Goal: Information Seeking & Learning: Compare options

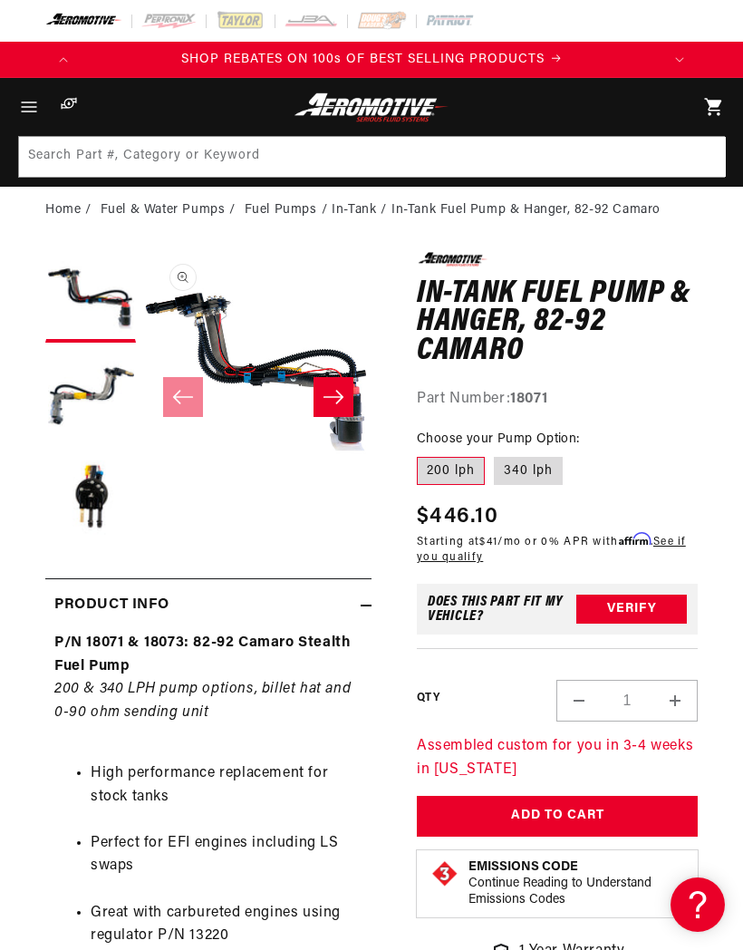
click at [82, 394] on button "Load image 2 in gallery view" at bounding box center [90, 397] width 91 height 91
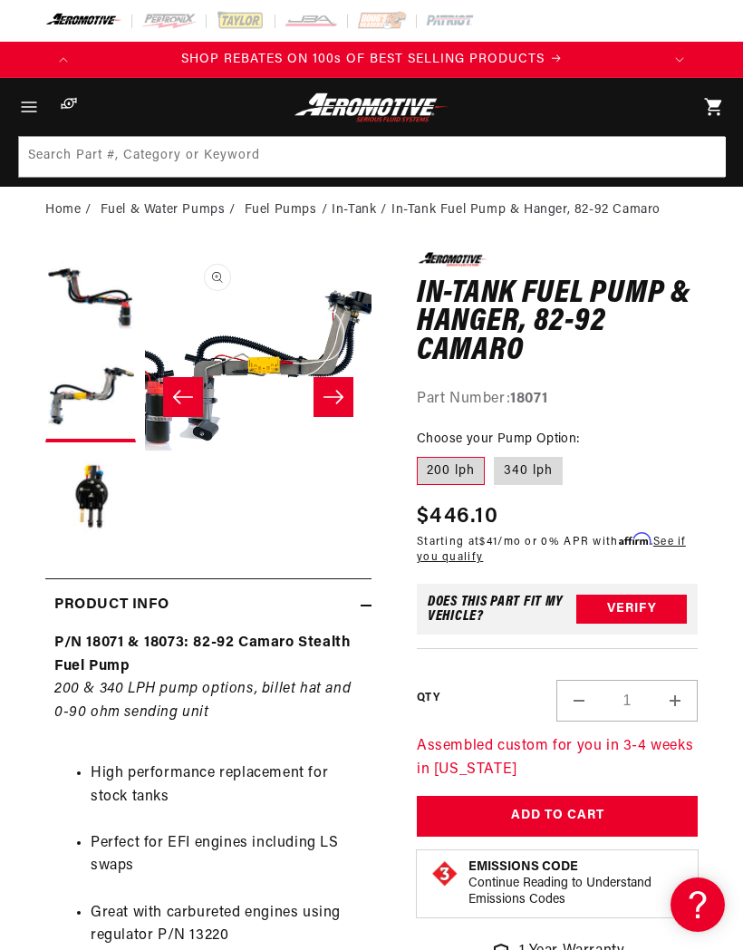
scroll to position [0, 227]
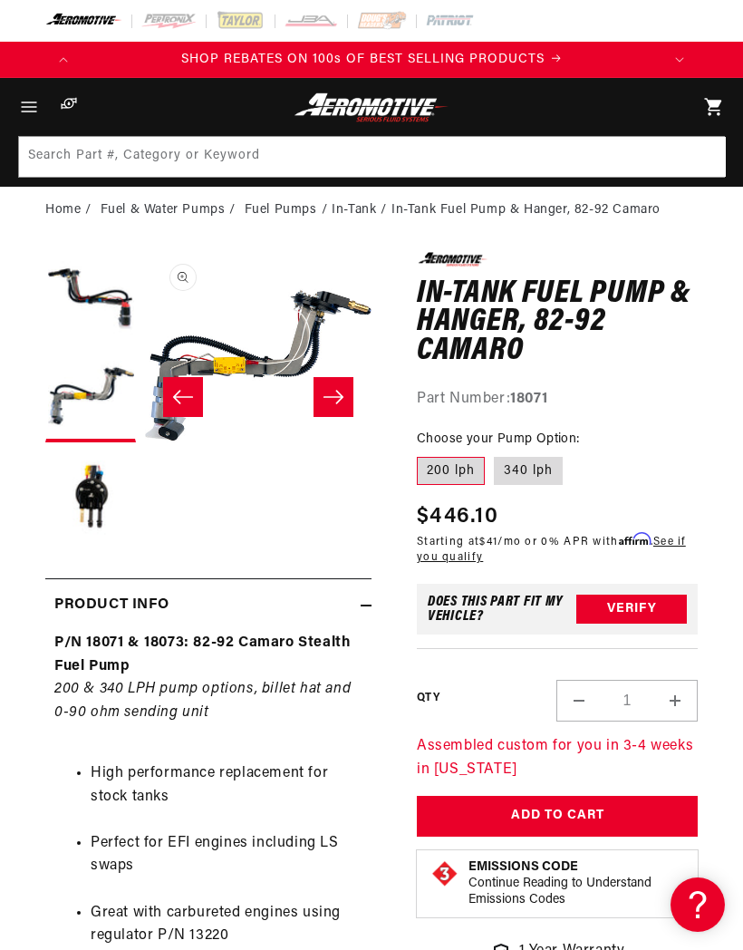
click at [540, 466] on label "340 lph" at bounding box center [528, 471] width 69 height 29
click at [495, 454] on input "340 lph" at bounding box center [494, 453] width 1 height 1
radio input "true"
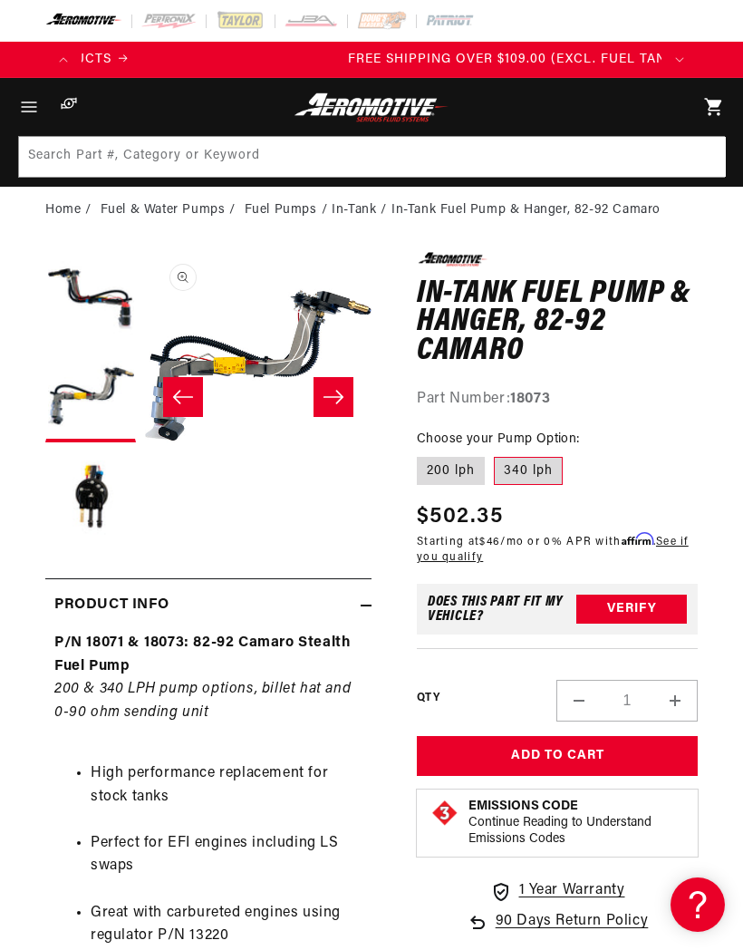
scroll to position [0, 580]
click at [581, 206] on li "In-Tank Fuel Pump & Hanger, 82-92 Camaro" at bounding box center [526, 210] width 269 height 20
click at [355, 208] on li "In-Tank" at bounding box center [362, 210] width 60 height 20
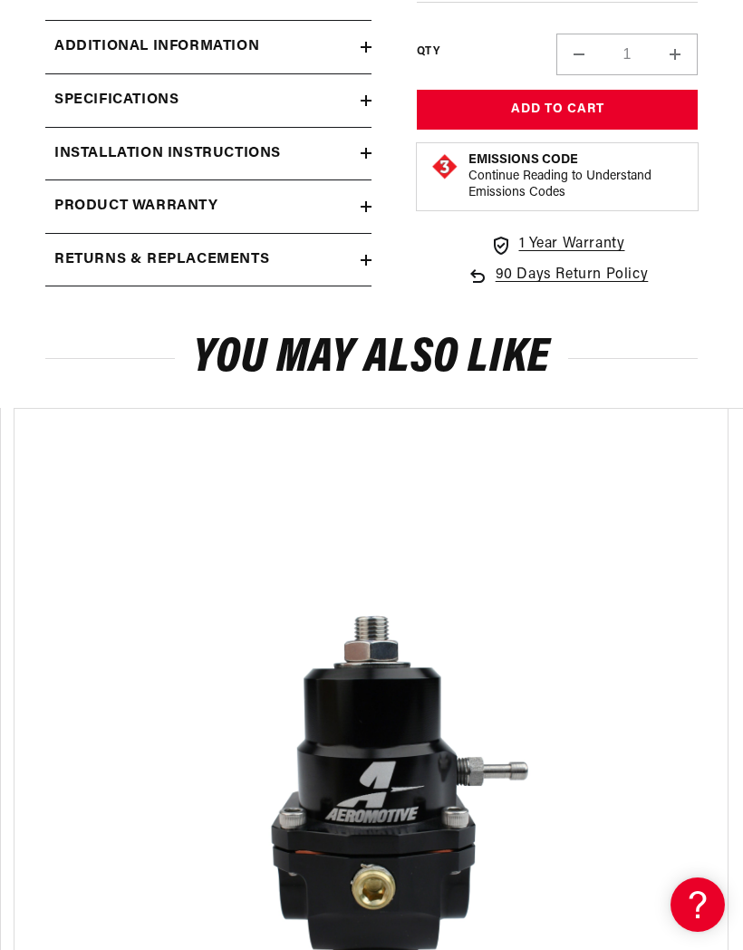
scroll to position [1392, 0]
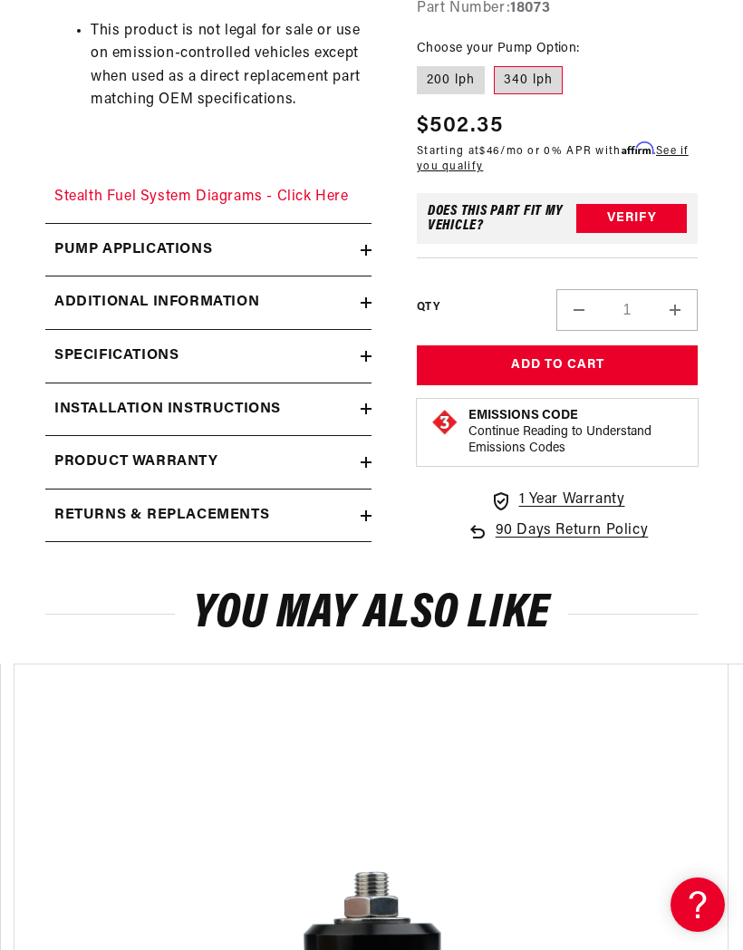
click at [105, 504] on h2 "Returns & replacements" at bounding box center [161, 516] width 215 height 24
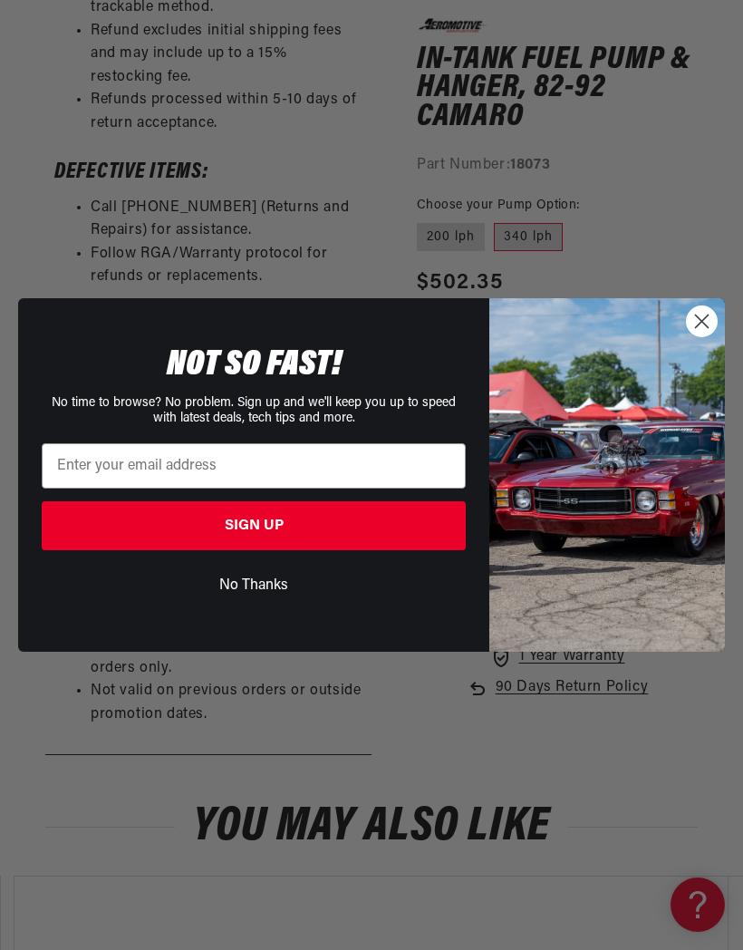
click at [702, 336] on circle "Close dialog" at bounding box center [702, 321] width 30 height 30
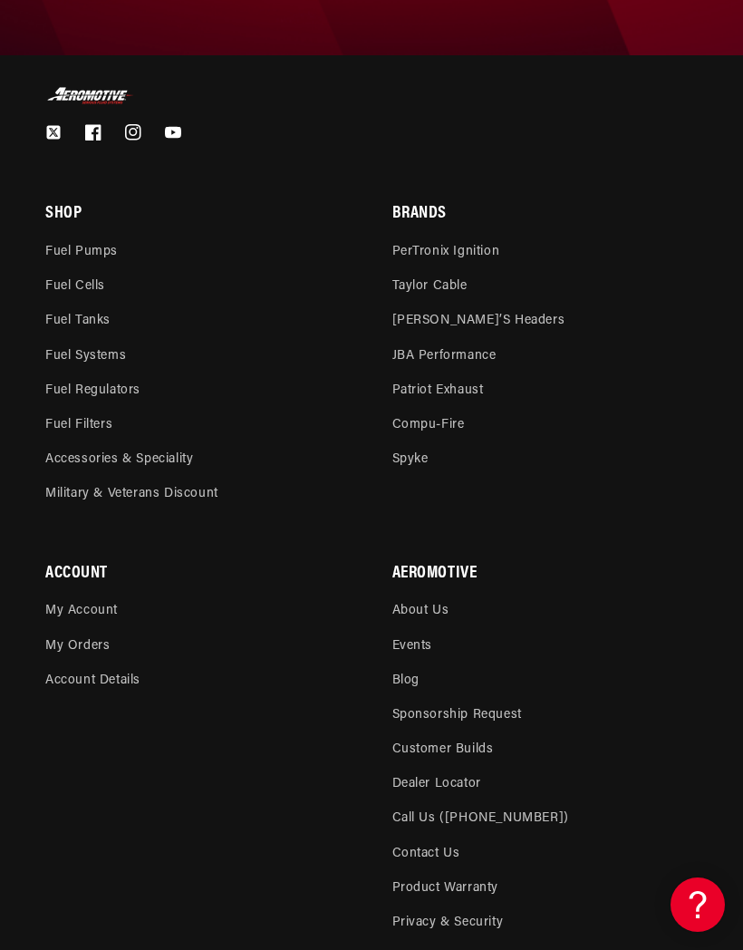
scroll to position [5146, 0]
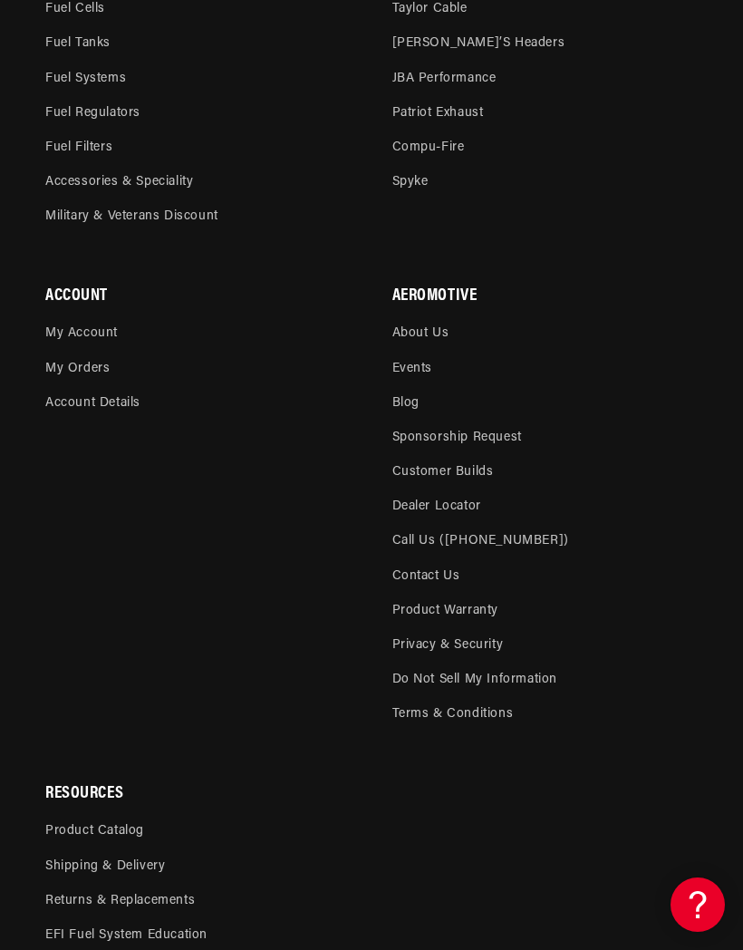
click at [508, 524] on link "Call Us ([PHONE_NUMBER])" at bounding box center [480, 541] width 177 height 34
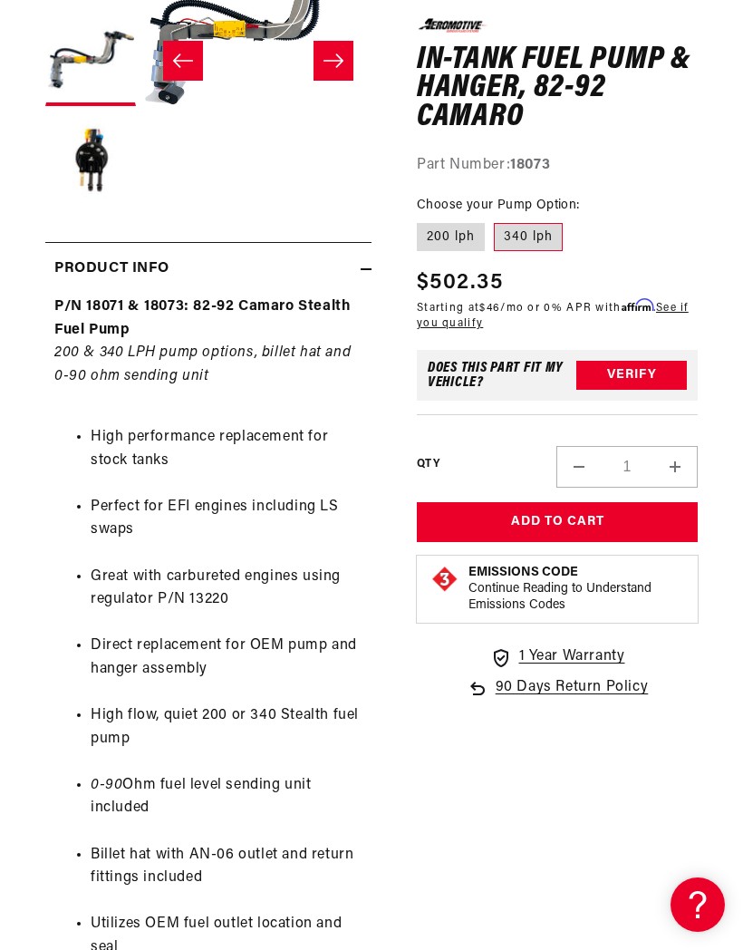
scroll to position [0, 0]
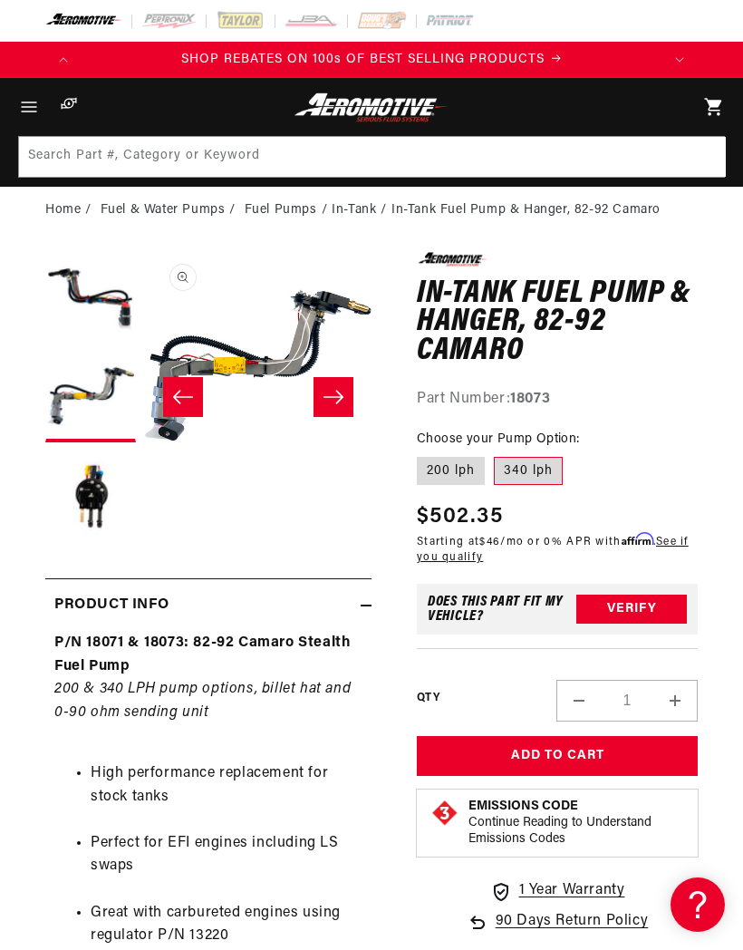
click at [28, 111] on icon "Menu" at bounding box center [29, 107] width 15 height 10
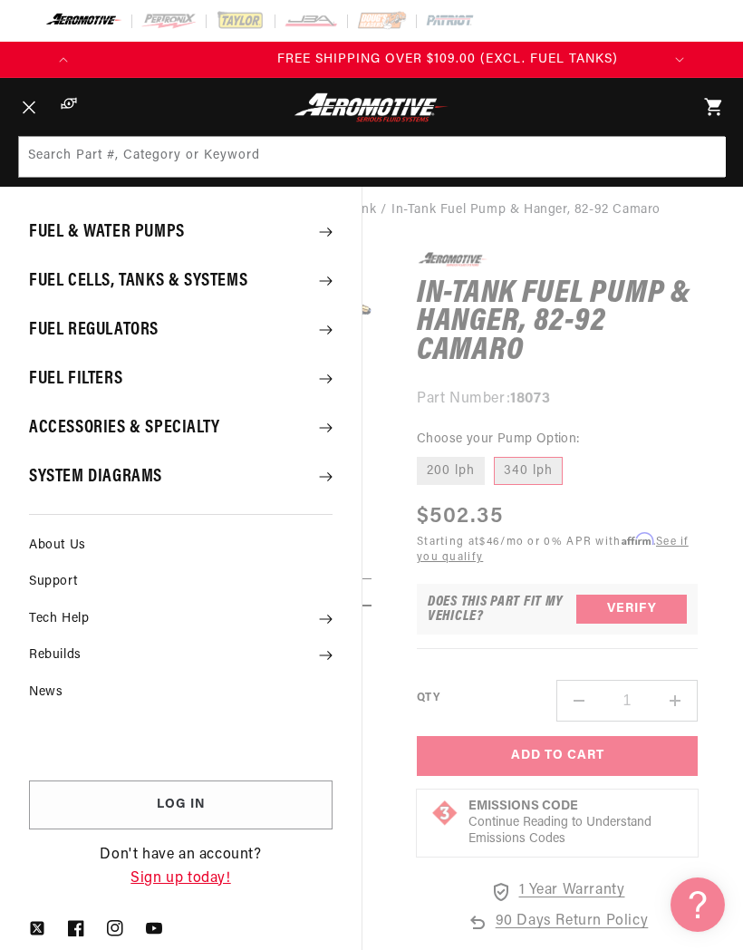
scroll to position [0, 580]
click at [75, 109] on icon at bounding box center [69, 103] width 18 height 18
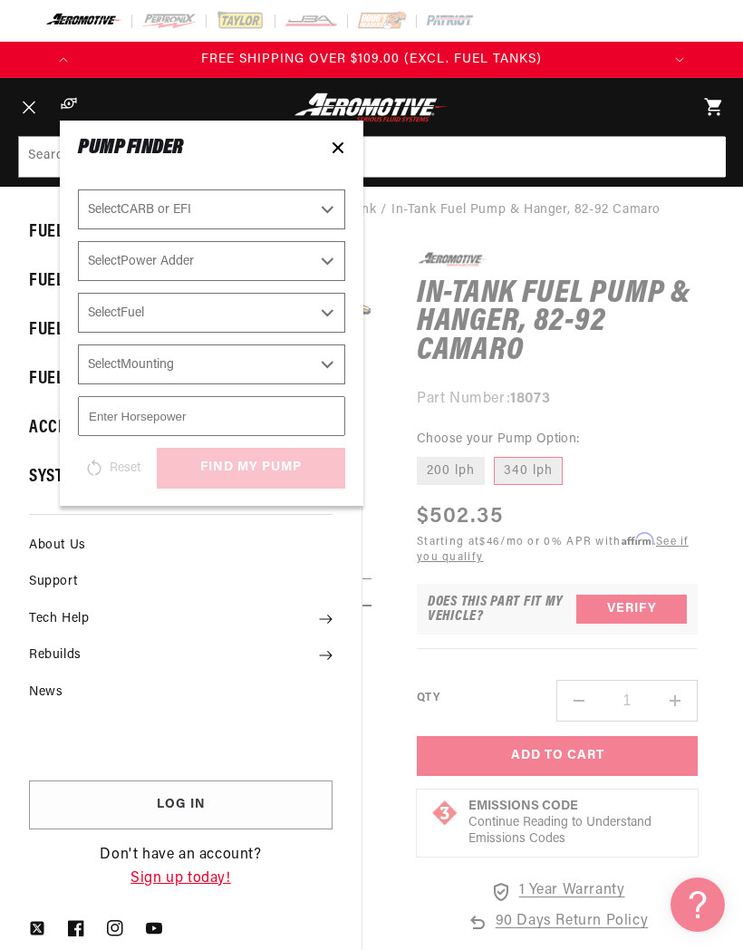
click at [100, 206] on select "Select CARB or EFI Carbureted Fuel Injected" at bounding box center [211, 209] width 267 height 40
select select "Fuel-Injected"
click at [106, 256] on select "Select Power Adder No - Naturally Aspirated Yes - Forced Induction" at bounding box center [211, 261] width 267 height 40
click at [140, 254] on select "Select Power Adder No - Naturally Aspirated Yes - Forced Induction" at bounding box center [211, 261] width 267 height 40
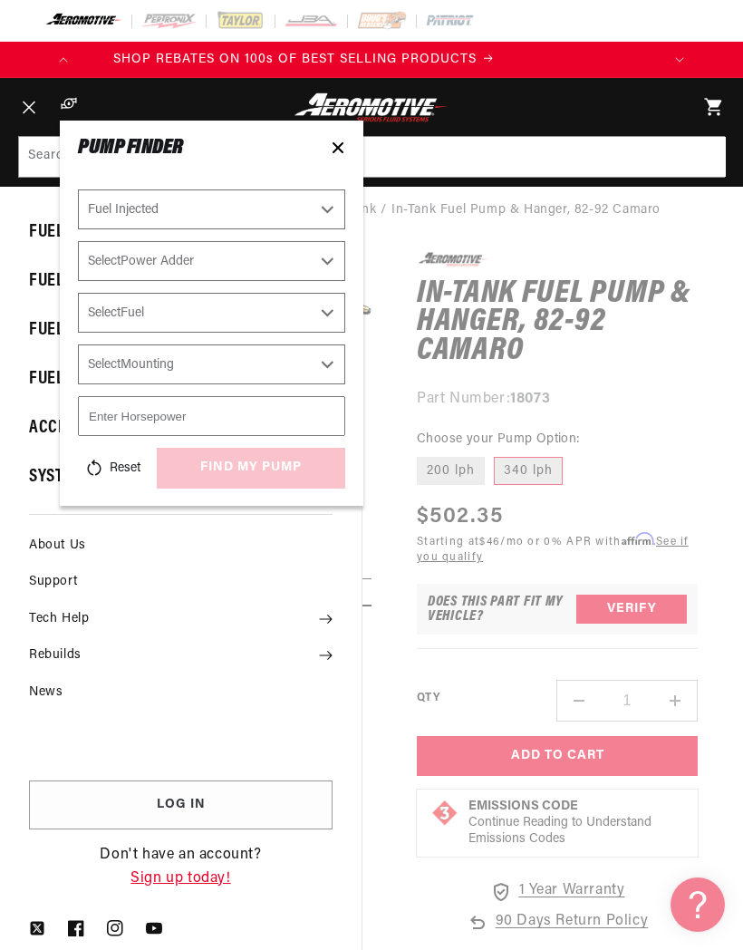
scroll to position [0, 0]
select select "No-Naturally-Aspirated"
click at [114, 311] on select "Select Fuel E85 Gas" at bounding box center [211, 313] width 267 height 40
select select "E85"
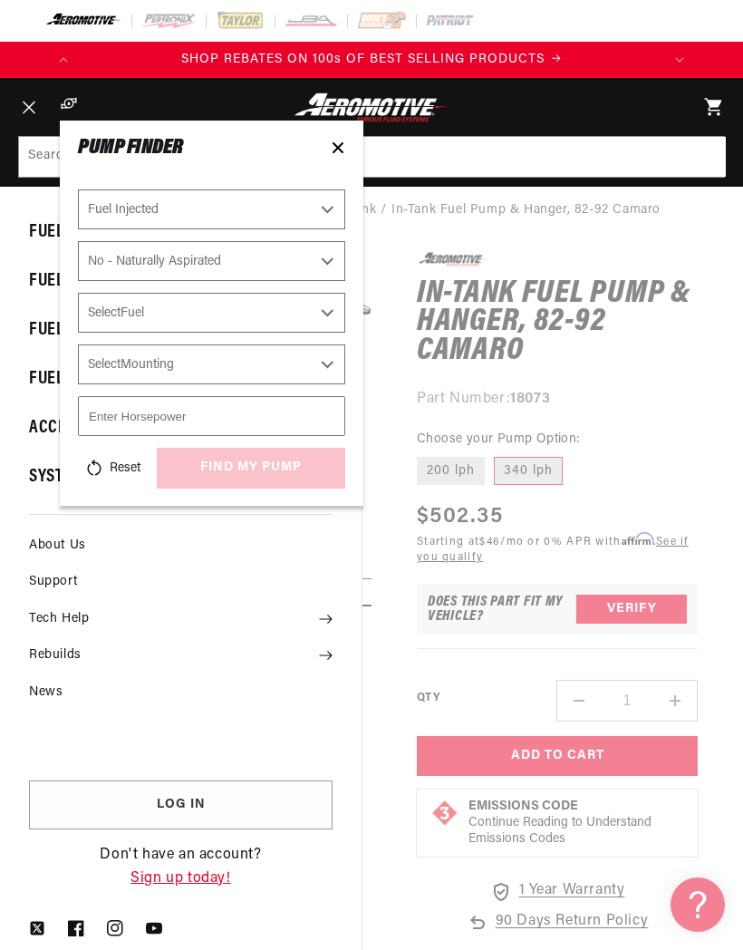
select select "E85"
click at [111, 355] on select "Select Mounting External In-Tank" at bounding box center [211, 364] width 267 height 40
select select "In-Tank"
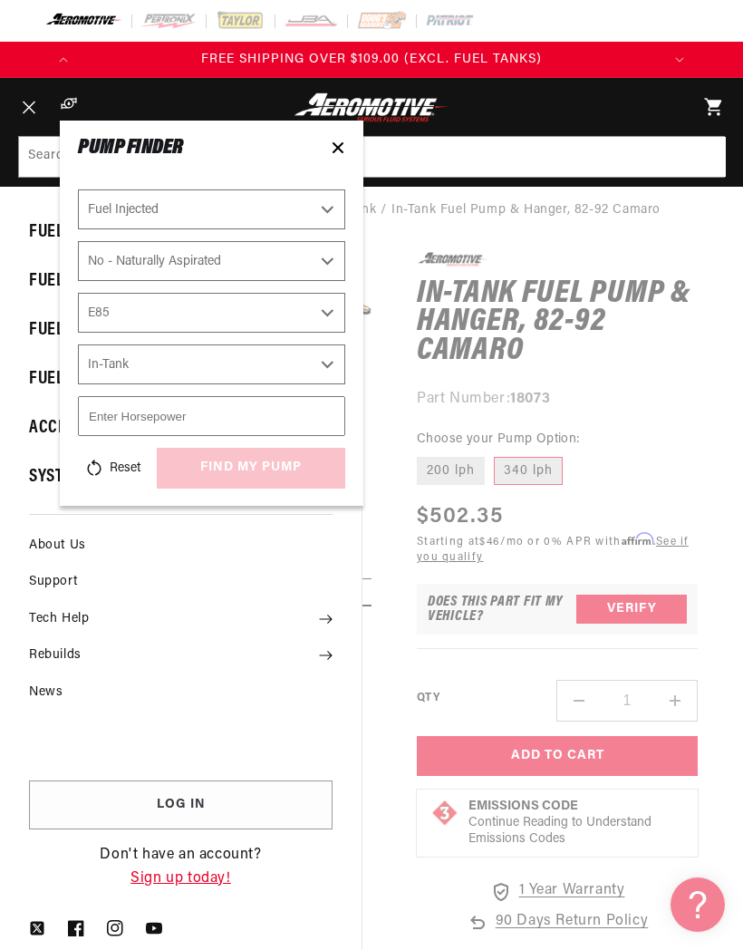
click at [118, 413] on input "number" at bounding box center [211, 416] width 267 height 40
type input "1000"
click at [202, 479] on div "Reset find my pump" at bounding box center [211, 468] width 267 height 40
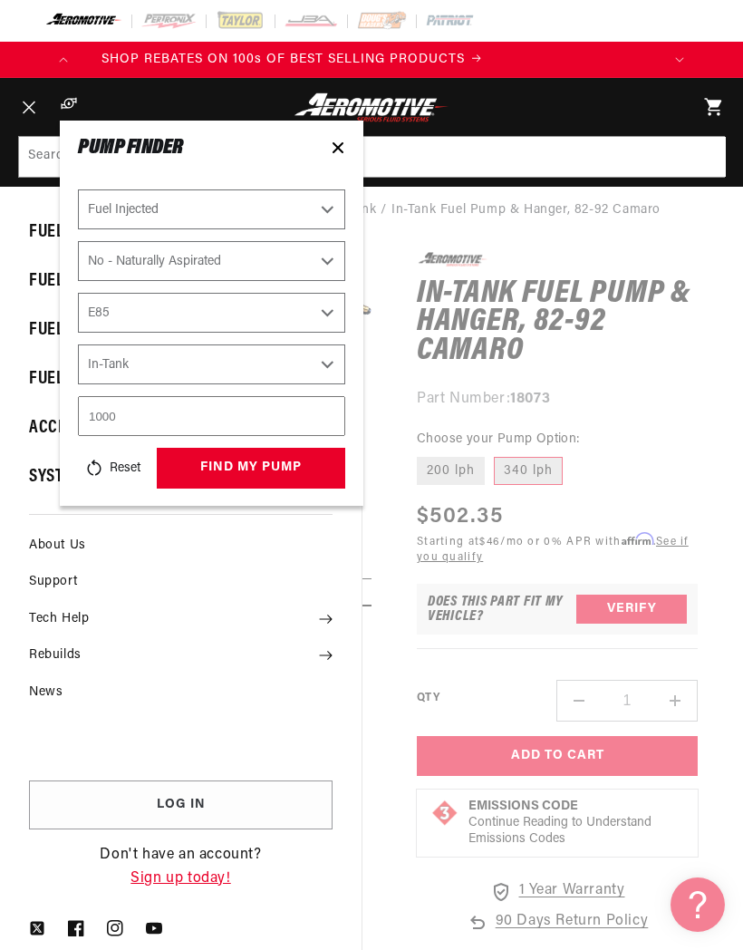
scroll to position [0, 0]
click at [203, 466] on button "find my pump" at bounding box center [251, 468] width 189 height 41
click at [339, 140] on icon at bounding box center [338, 147] width 15 height 15
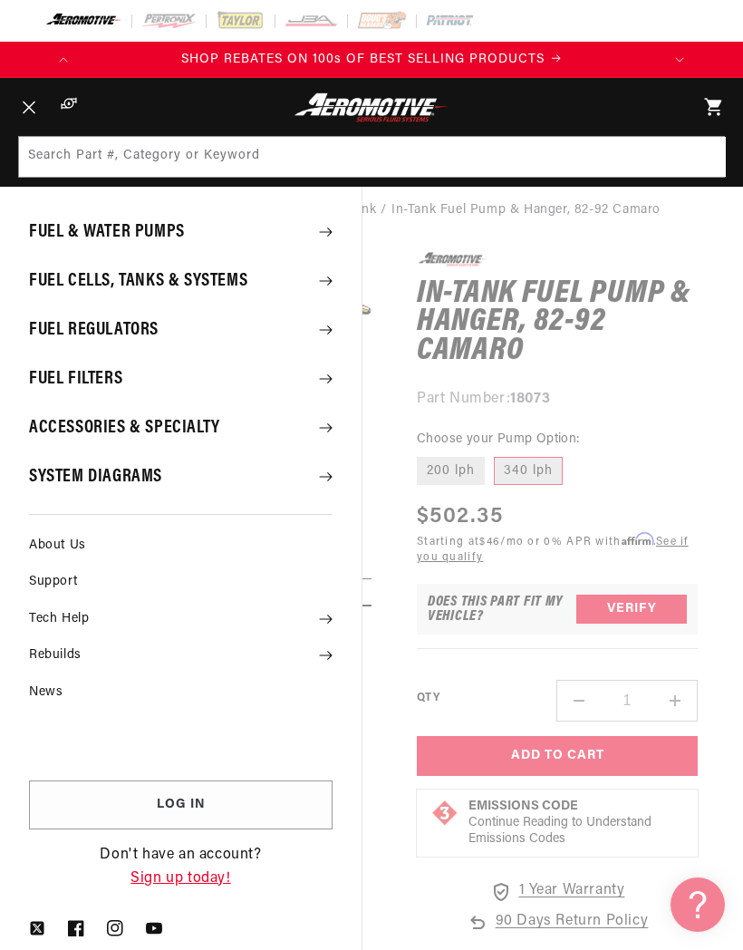
click at [29, 102] on icon "Menu" at bounding box center [29, 108] width 13 height 14
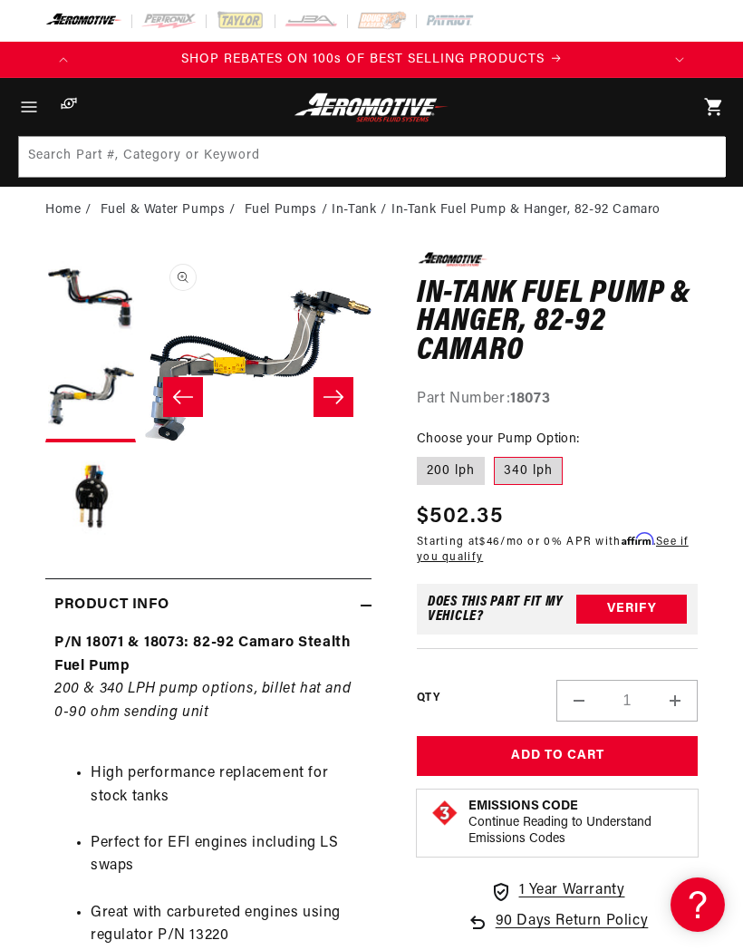
click at [349, 210] on li "In-Tank" at bounding box center [362, 210] width 60 height 20
click at [355, 202] on li "In-Tank" at bounding box center [362, 210] width 60 height 20
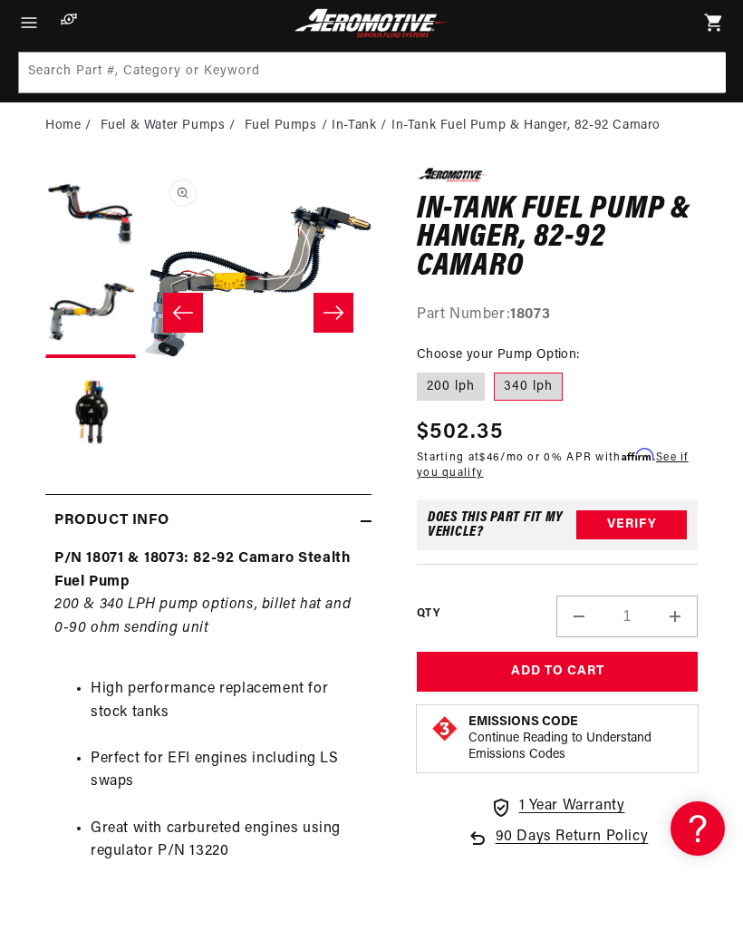
click at [80, 443] on button "Load image 3 in gallery view" at bounding box center [90, 488] width 91 height 91
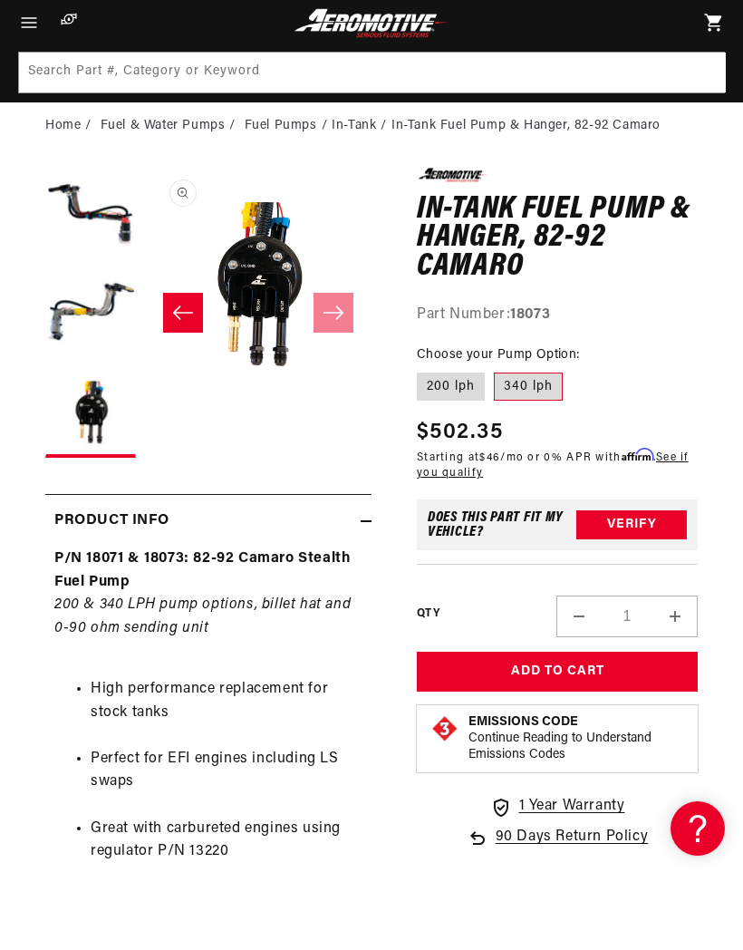
click at [74, 343] on button "Load image 2 in gallery view" at bounding box center [90, 388] width 91 height 91
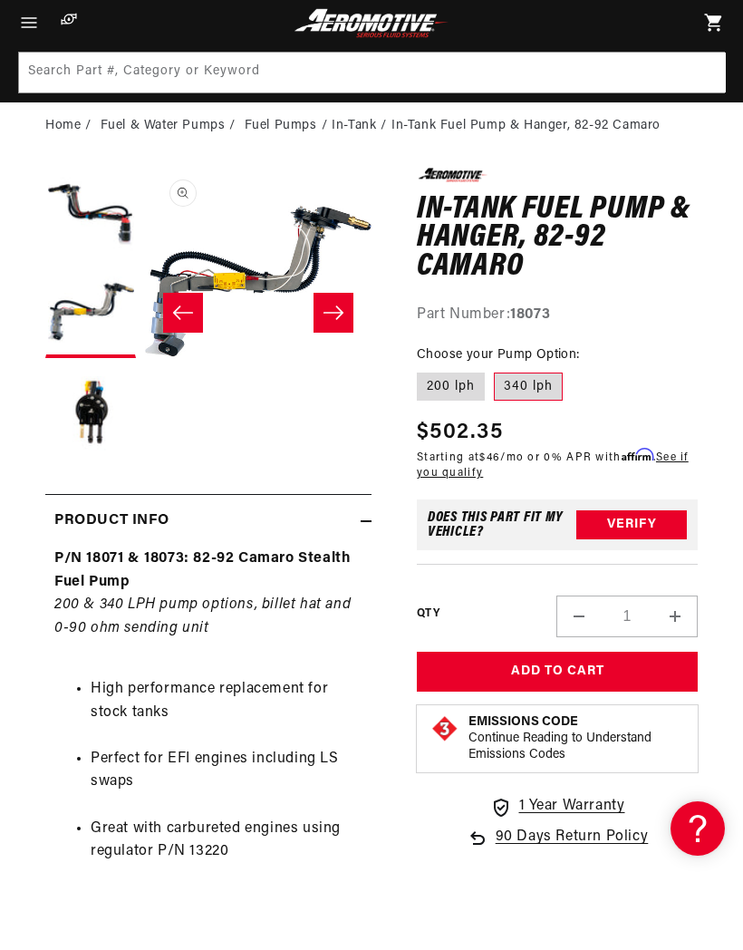
click at [87, 443] on button "Load image 3 in gallery view" at bounding box center [90, 488] width 91 height 91
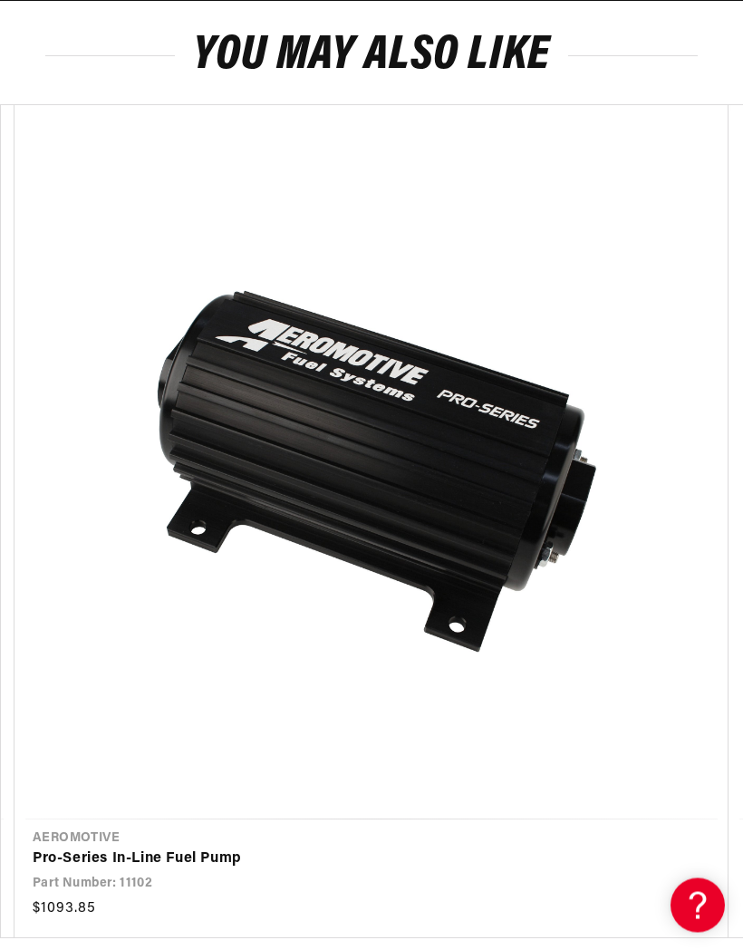
scroll to position [2778, 0]
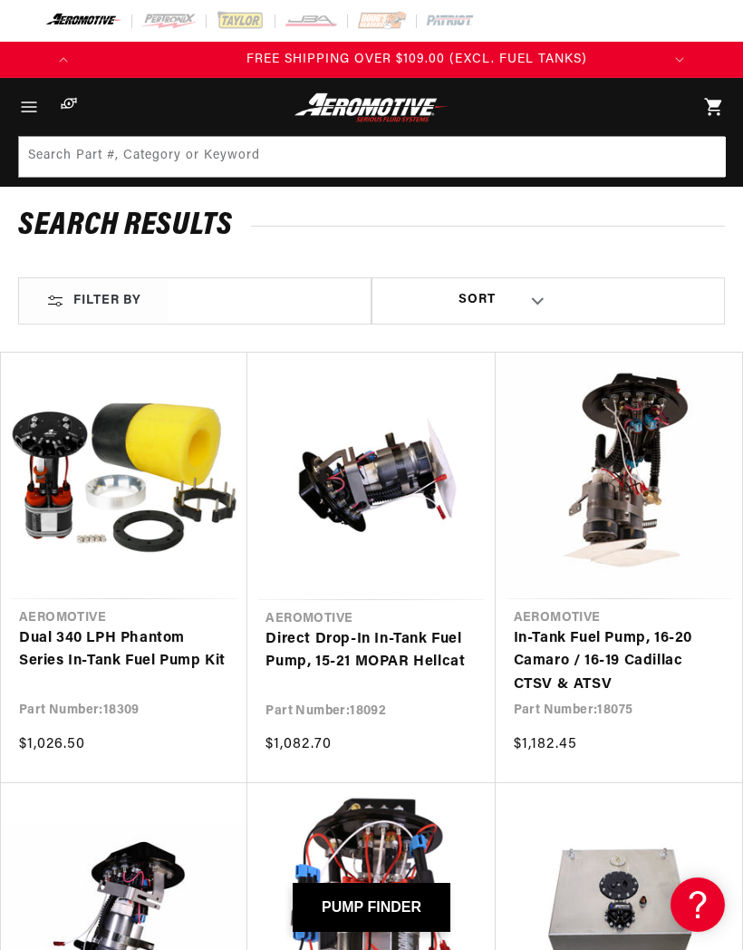
scroll to position [0, 580]
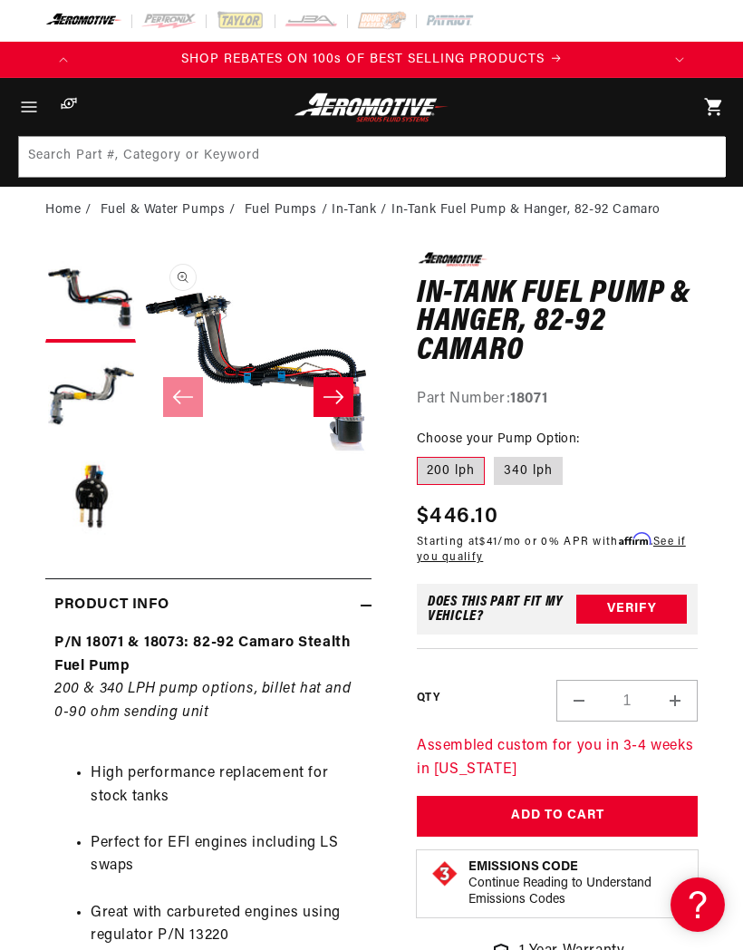
click at [556, 465] on label "340 lph" at bounding box center [528, 471] width 69 height 29
click at [495, 454] on input "340 lph" at bounding box center [494, 453] width 1 height 1
radio input "true"
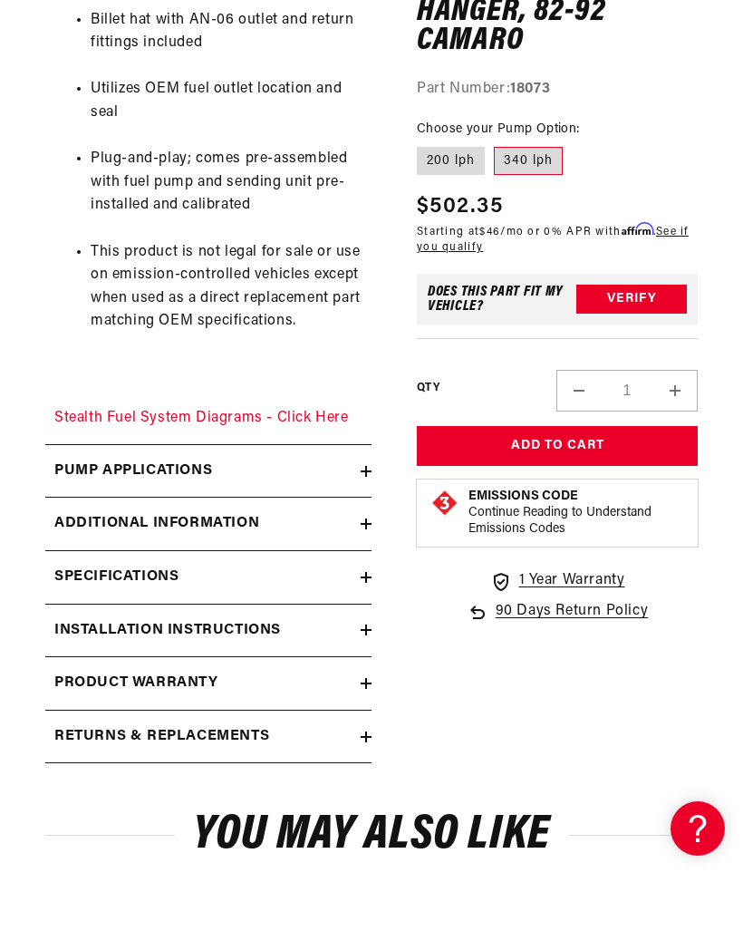
click at [87, 642] on h2 "Specifications" at bounding box center [116, 654] width 124 height 24
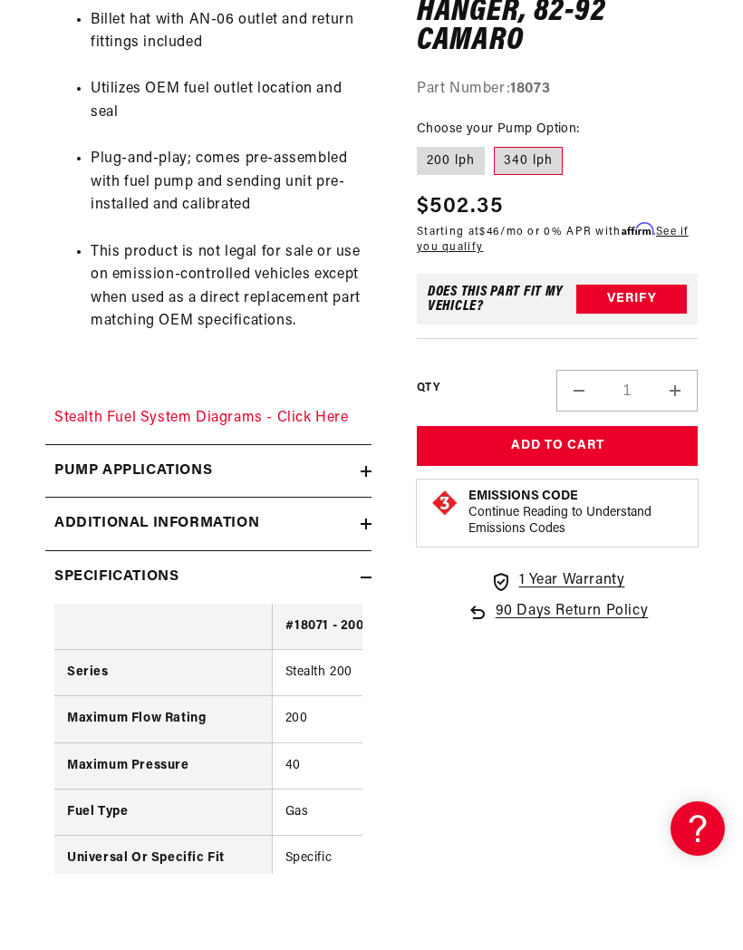
click at [78, 642] on h2 "Specifications" at bounding box center [116, 654] width 124 height 24
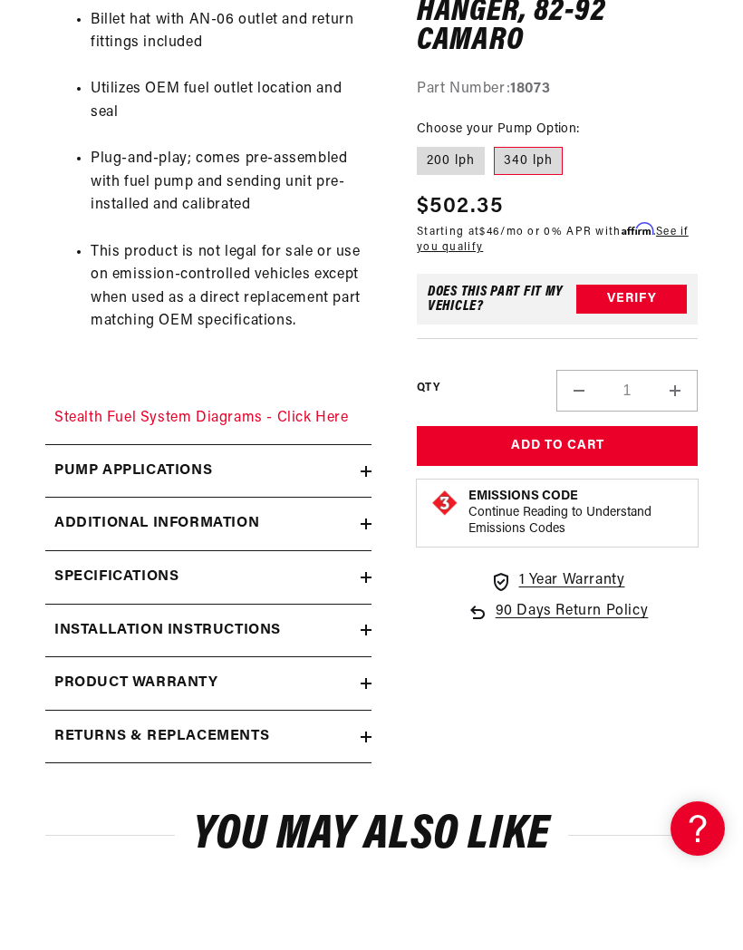
click at [81, 695] on h2 "Installation Instructions" at bounding box center [167, 707] width 227 height 24
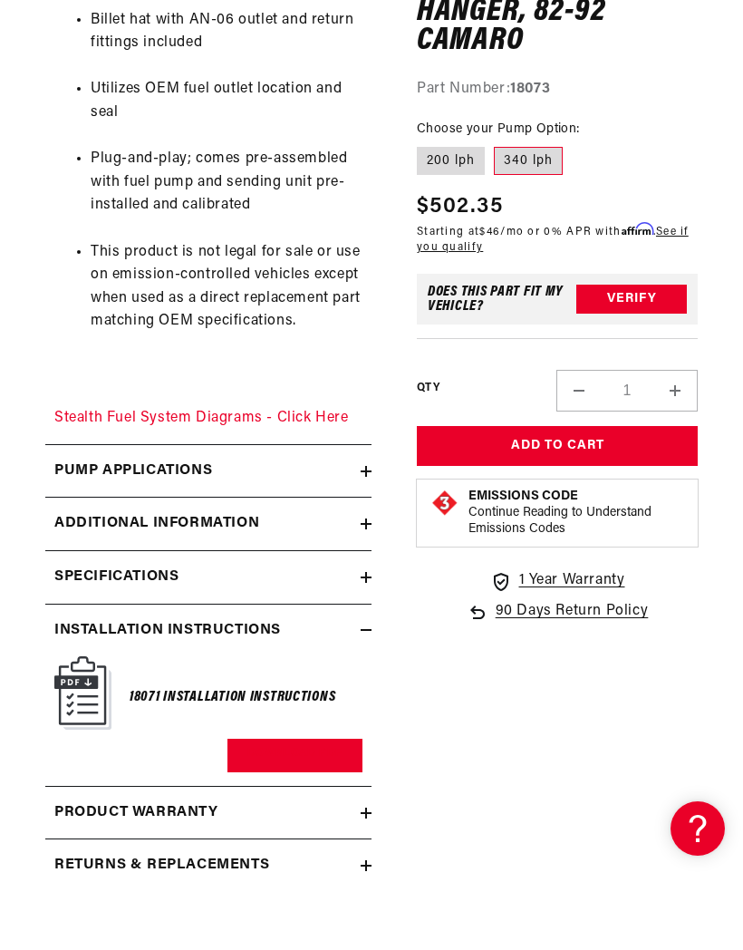
scroll to position [0, 580]
click at [61, 536] on h2 "Pump Applications" at bounding box center [133, 548] width 158 height 24
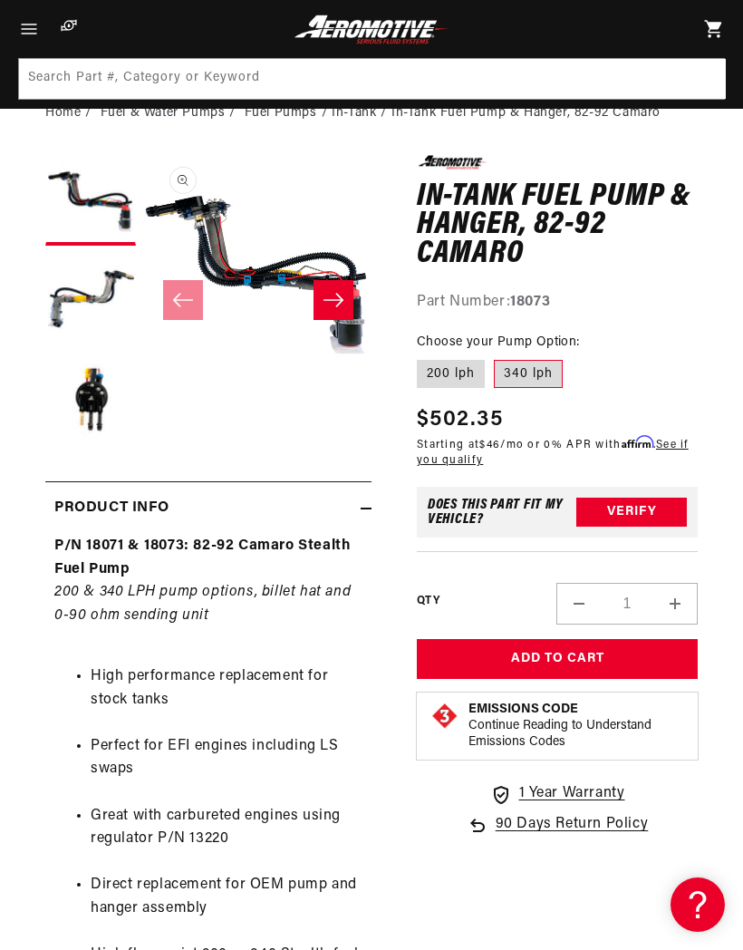
scroll to position [0, 0]
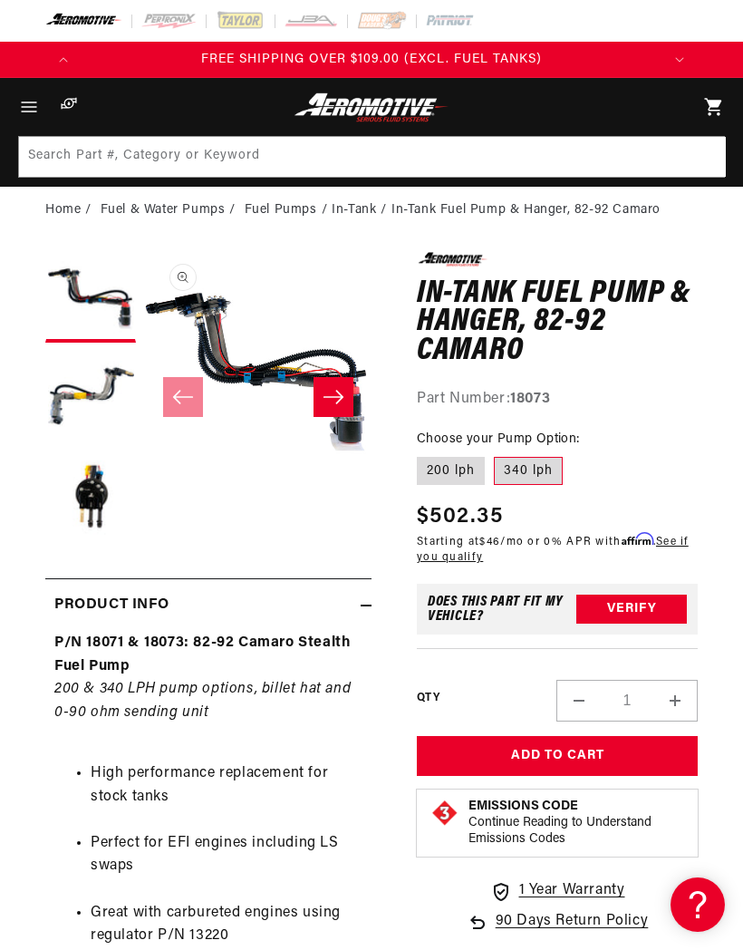
click at [14, 109] on span "Menu" at bounding box center [29, 107] width 40 height 58
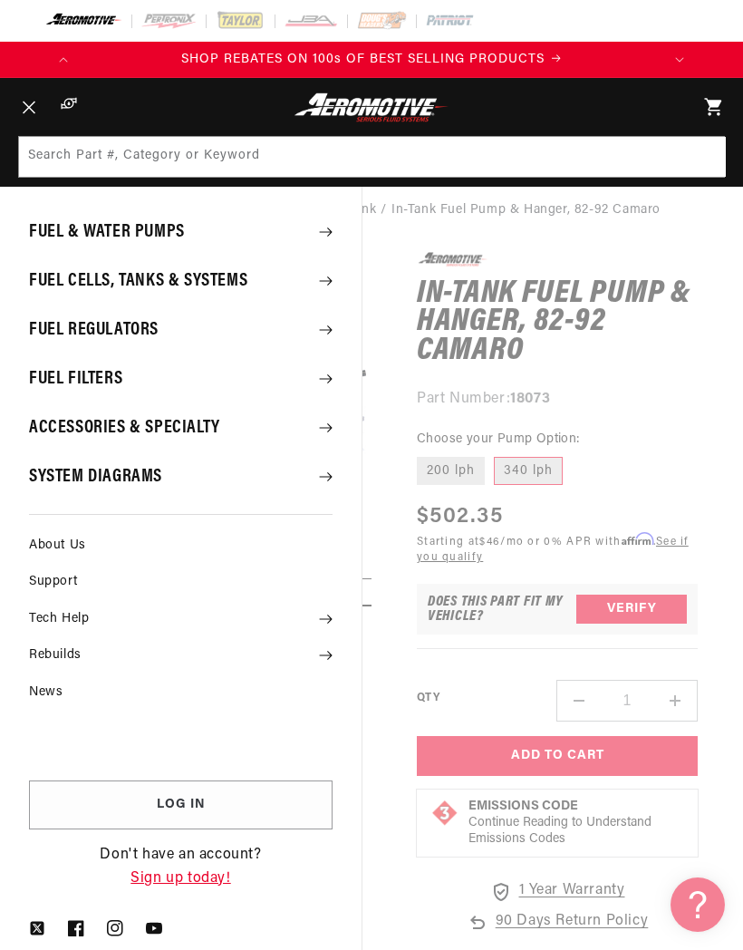
click at [63, 429] on summary "Accessories & Specialty" at bounding box center [181, 427] width 362 height 47
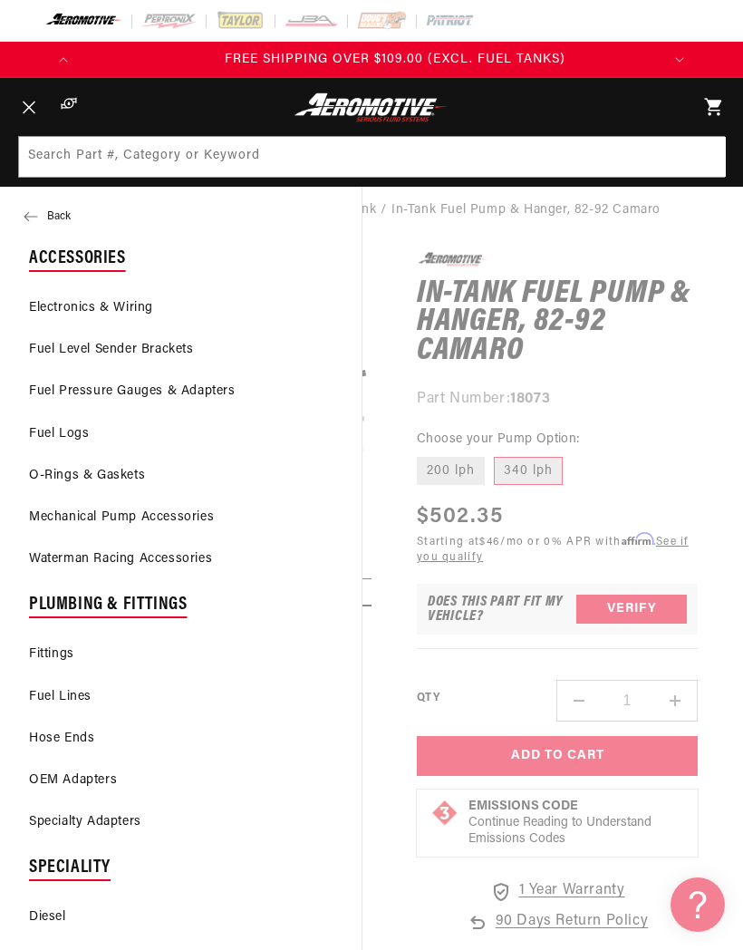
scroll to position [0, 580]
click at [43, 354] on link "Fuel Level Sender Brackets" at bounding box center [181, 350] width 362 height 40
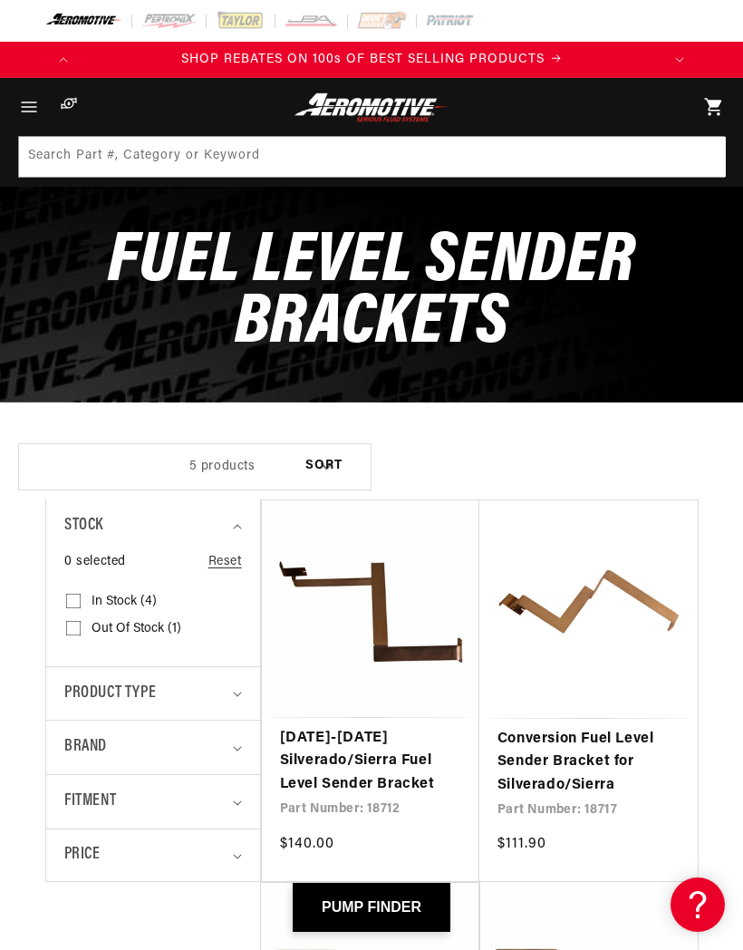
click at [29, 96] on icon "Menu" at bounding box center [29, 107] width 22 height 22
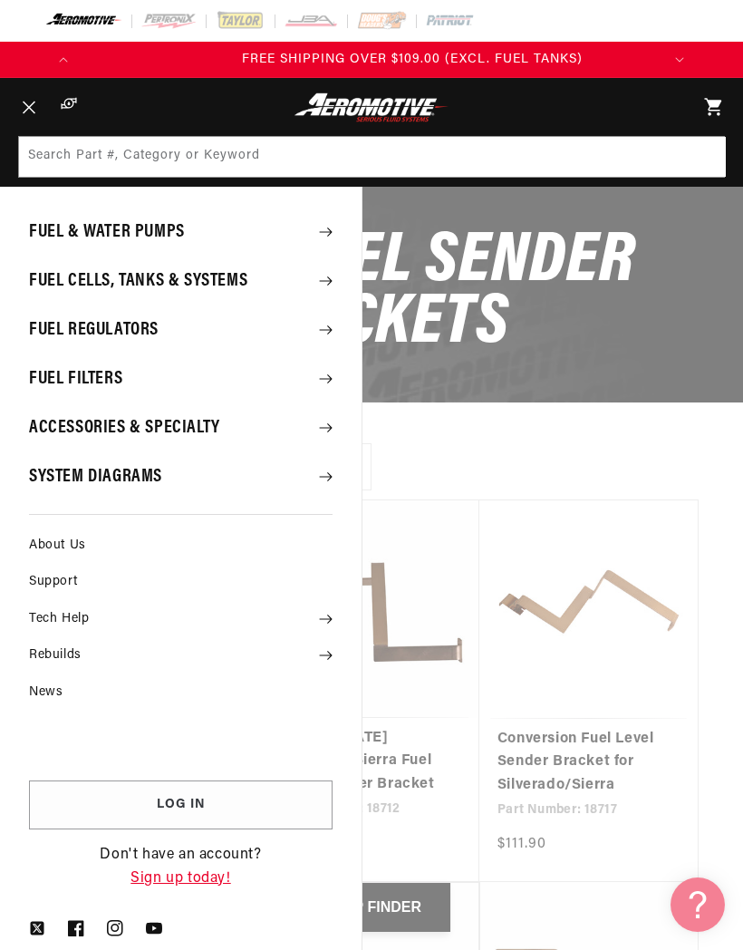
scroll to position [0, 580]
click at [88, 428] on summary "Accessories & Specialty" at bounding box center [181, 427] width 362 height 47
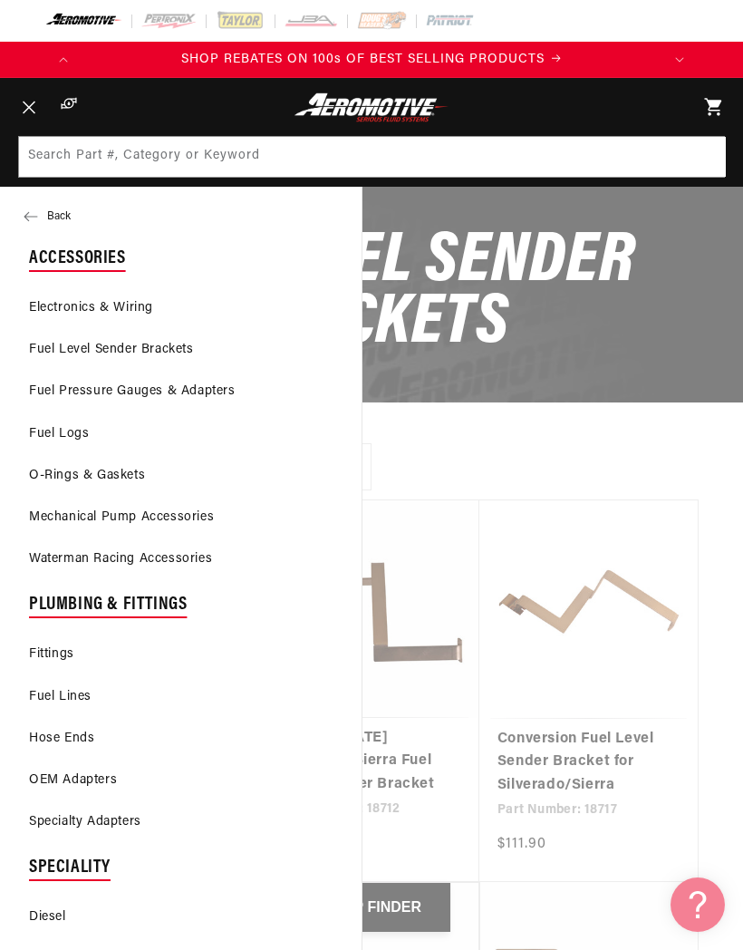
scroll to position [0, 0]
click at [38, 217] on button "Back" at bounding box center [181, 216] width 362 height 36
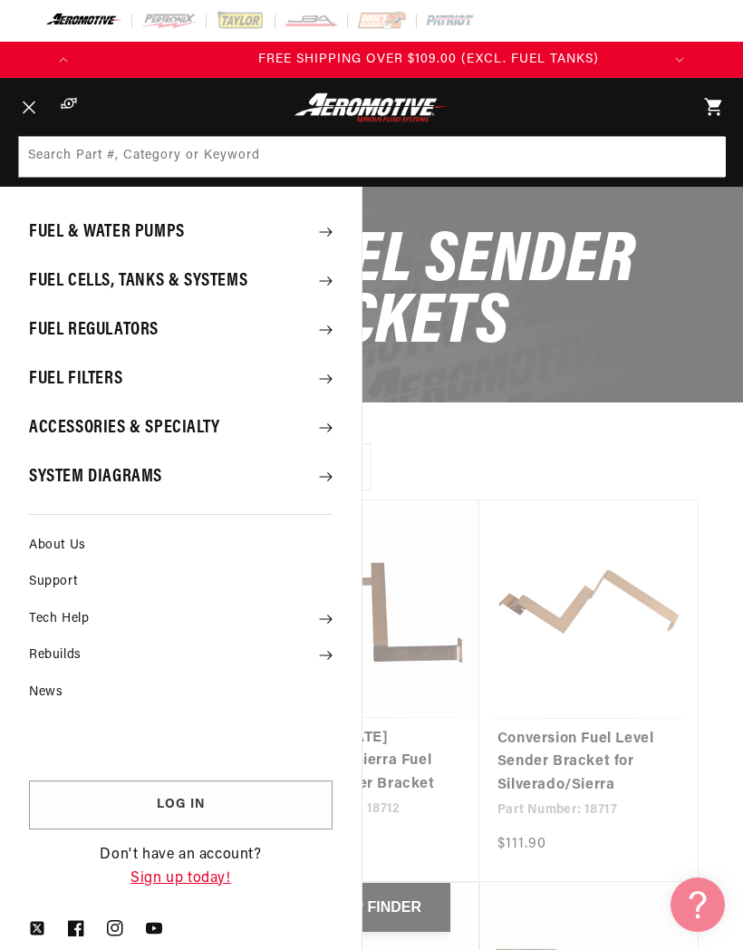
scroll to position [0, 580]
click at [68, 281] on summary "Fuel Cells, Tanks & Systems" at bounding box center [181, 280] width 362 height 47
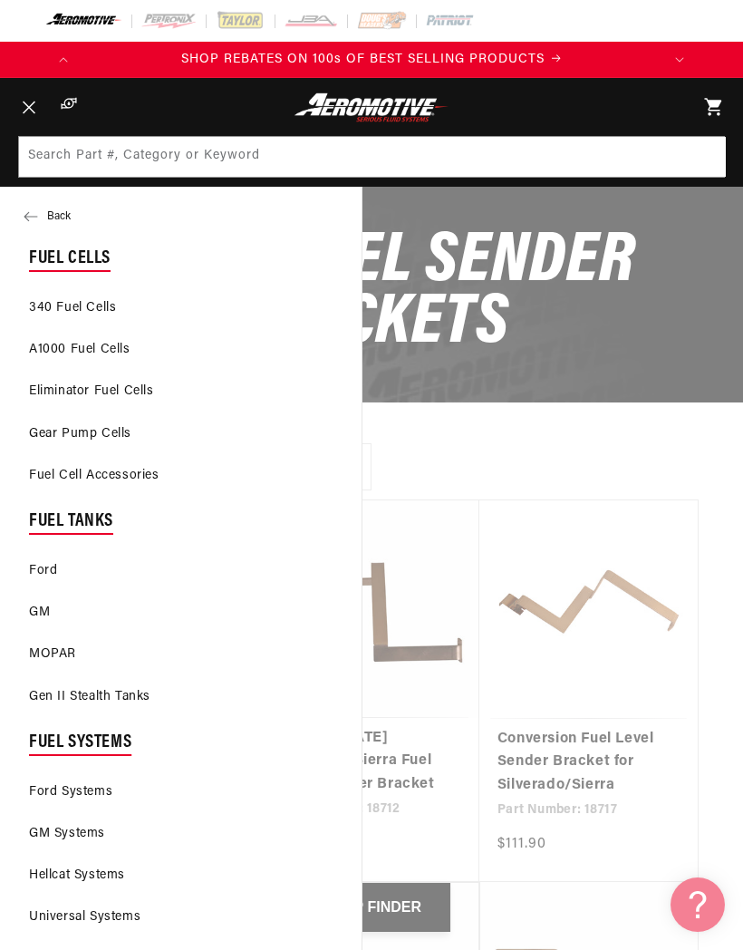
scroll to position [0, 0]
click at [31, 218] on icon at bounding box center [31, 216] width 15 height 15
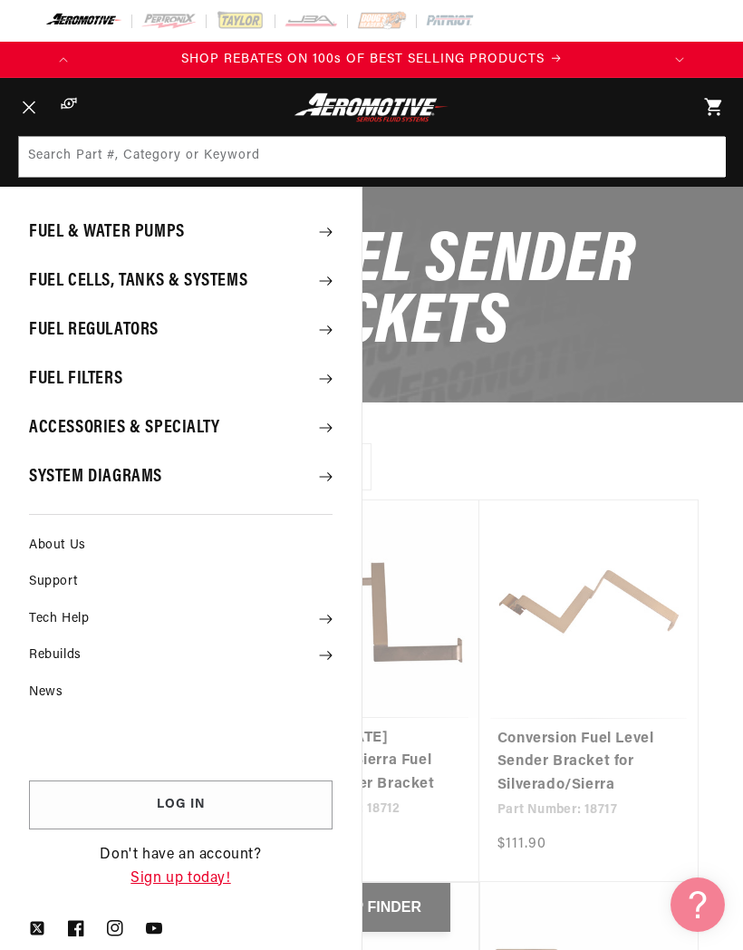
click at [53, 234] on summary "Fuel & Water Pumps" at bounding box center [181, 231] width 362 height 47
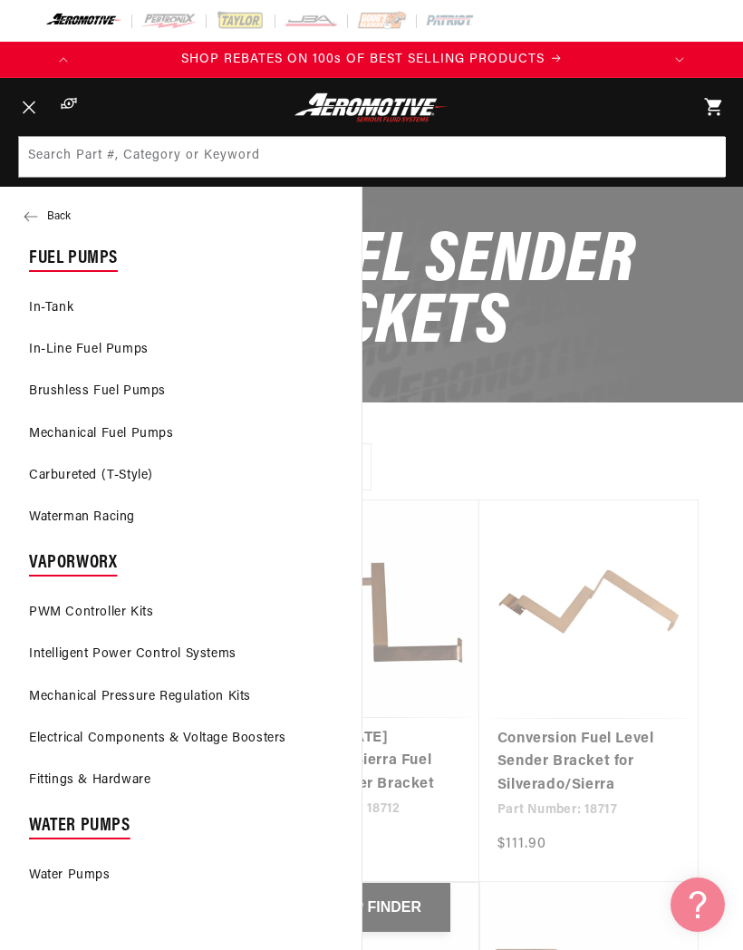
click at [33, 299] on link "In-Tank" at bounding box center [181, 308] width 362 height 40
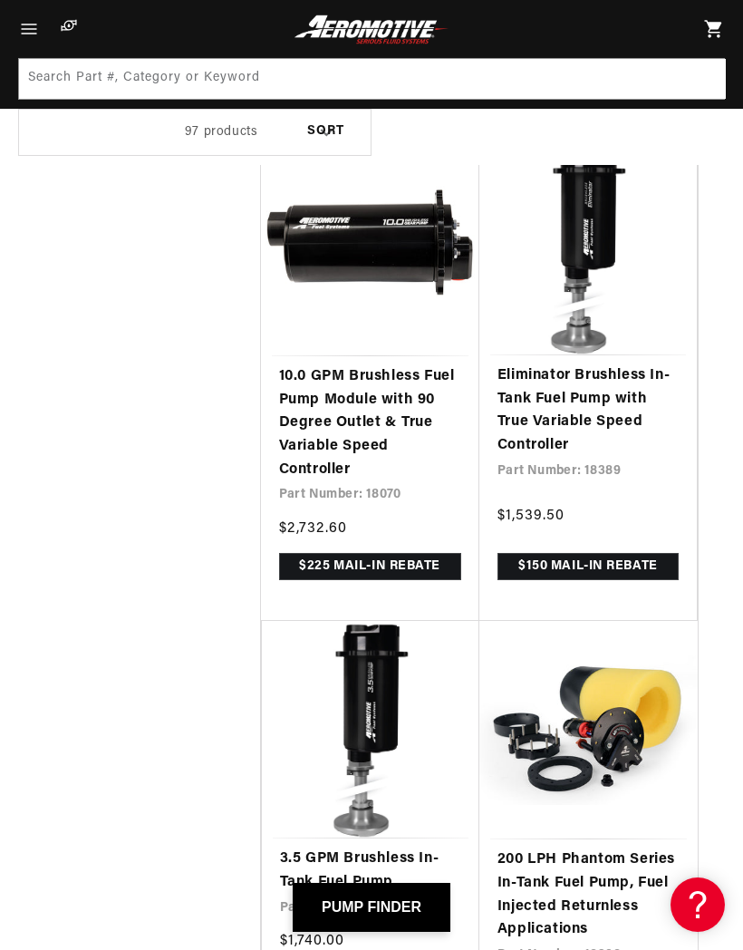
scroll to position [0, 580]
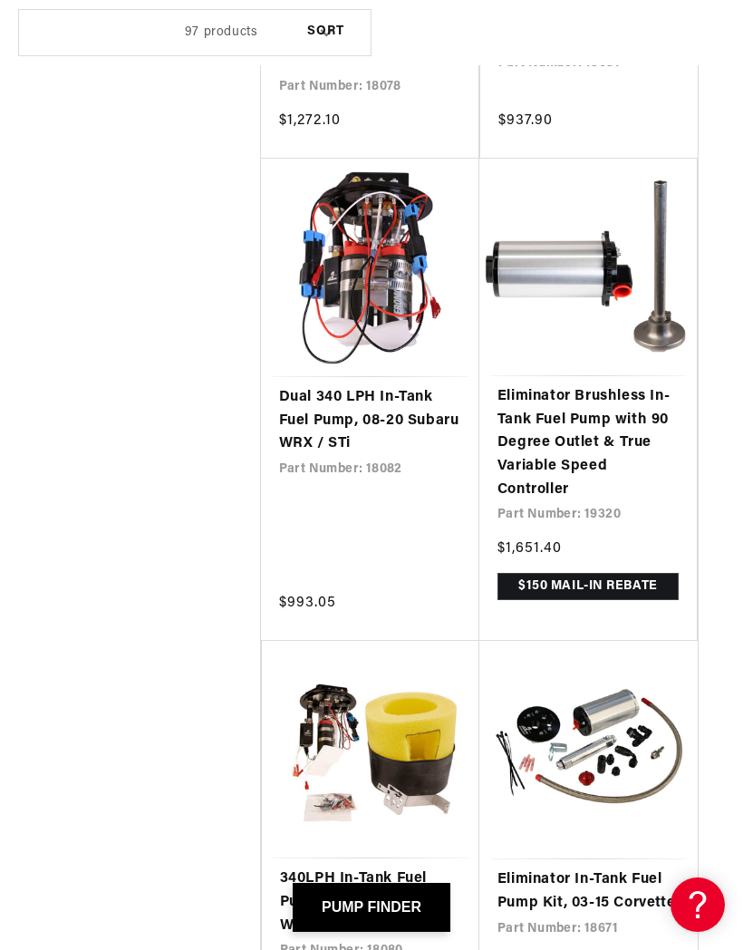
scroll to position [13081, 0]
